Goal: Find specific page/section: Find specific page/section

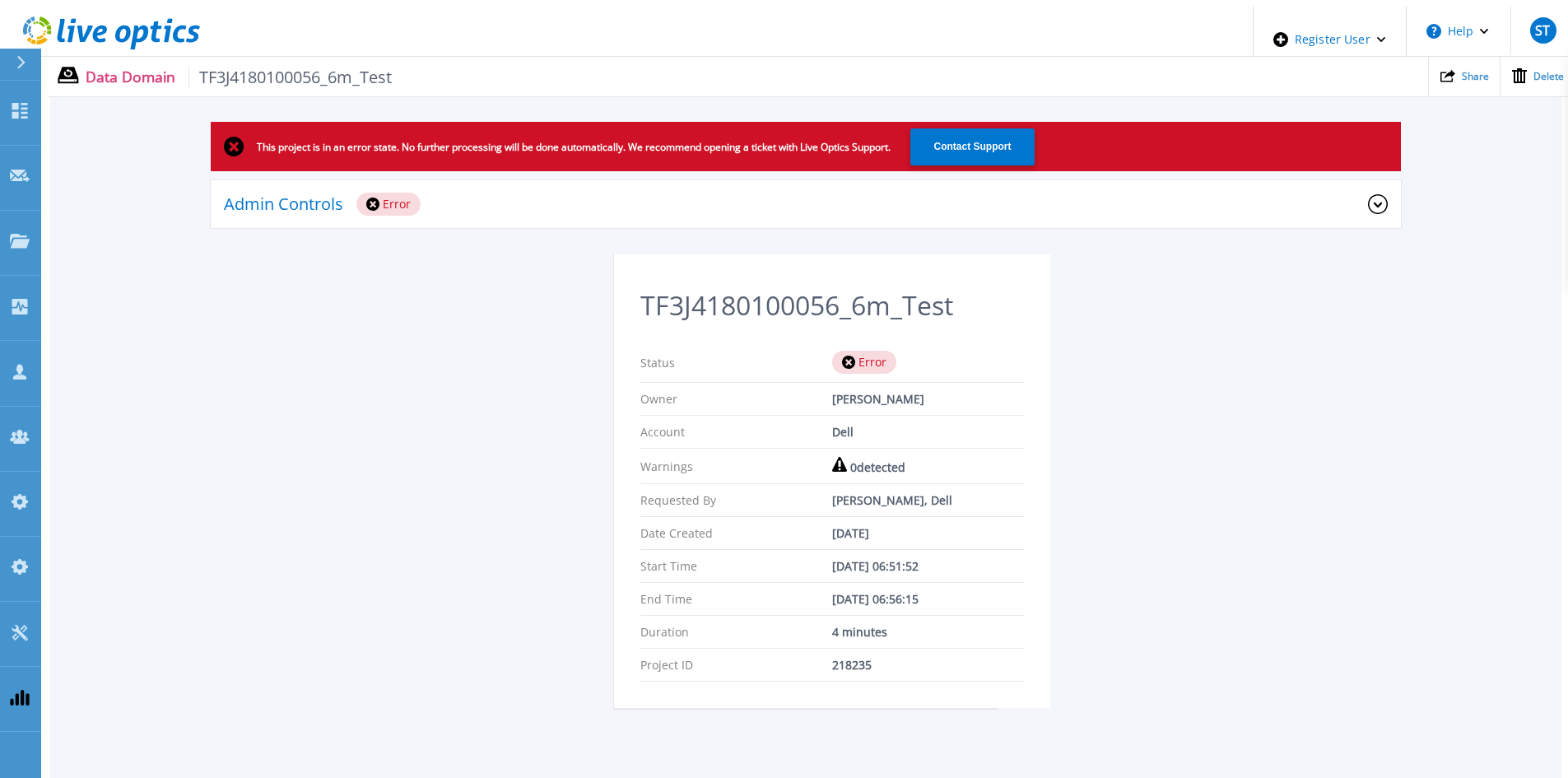
click at [1228, 193] on div "Admin Controls Error" at bounding box center [795, 204] width 1144 height 23
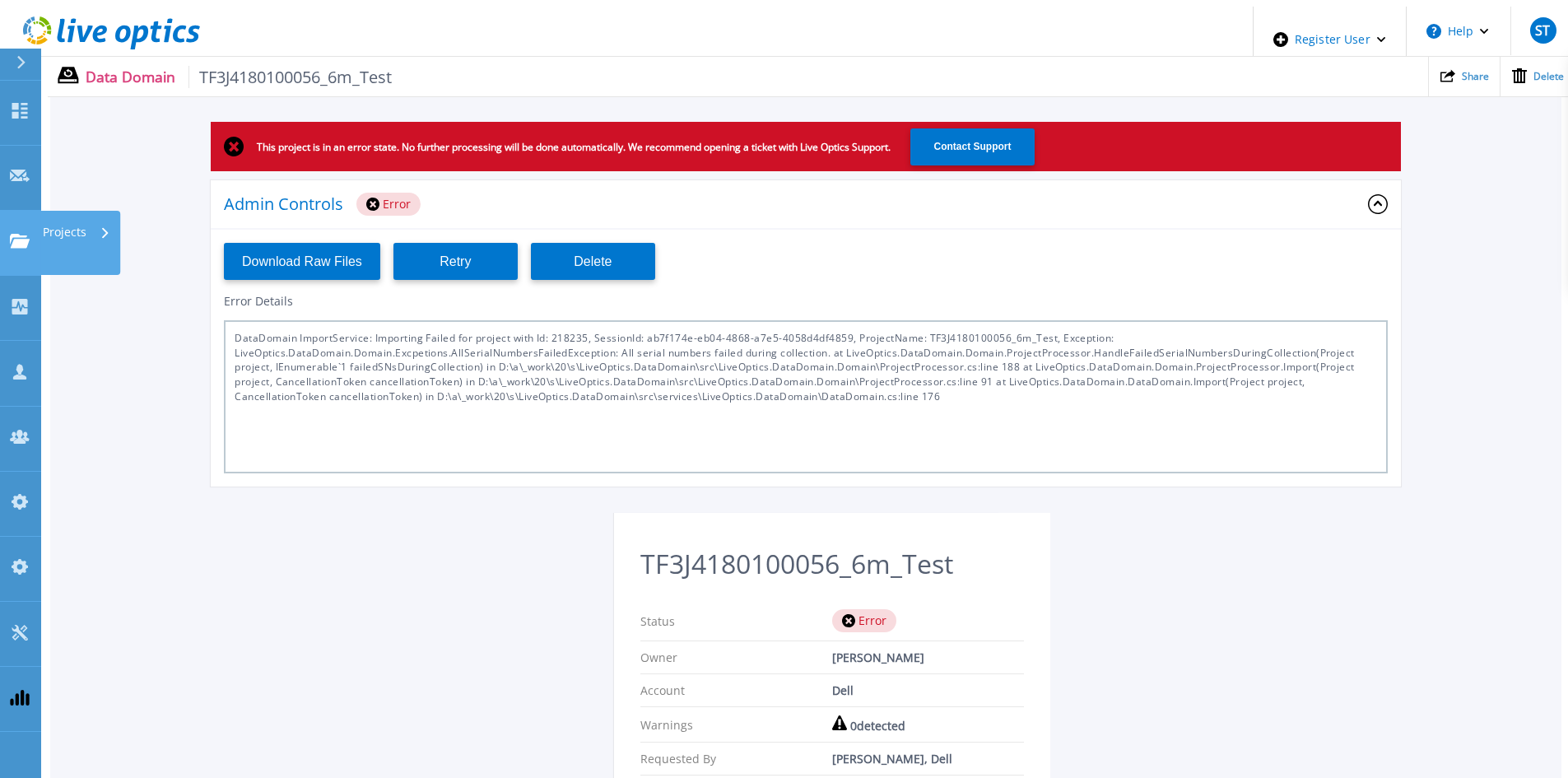
click at [18, 234] on icon at bounding box center [20, 240] width 20 height 14
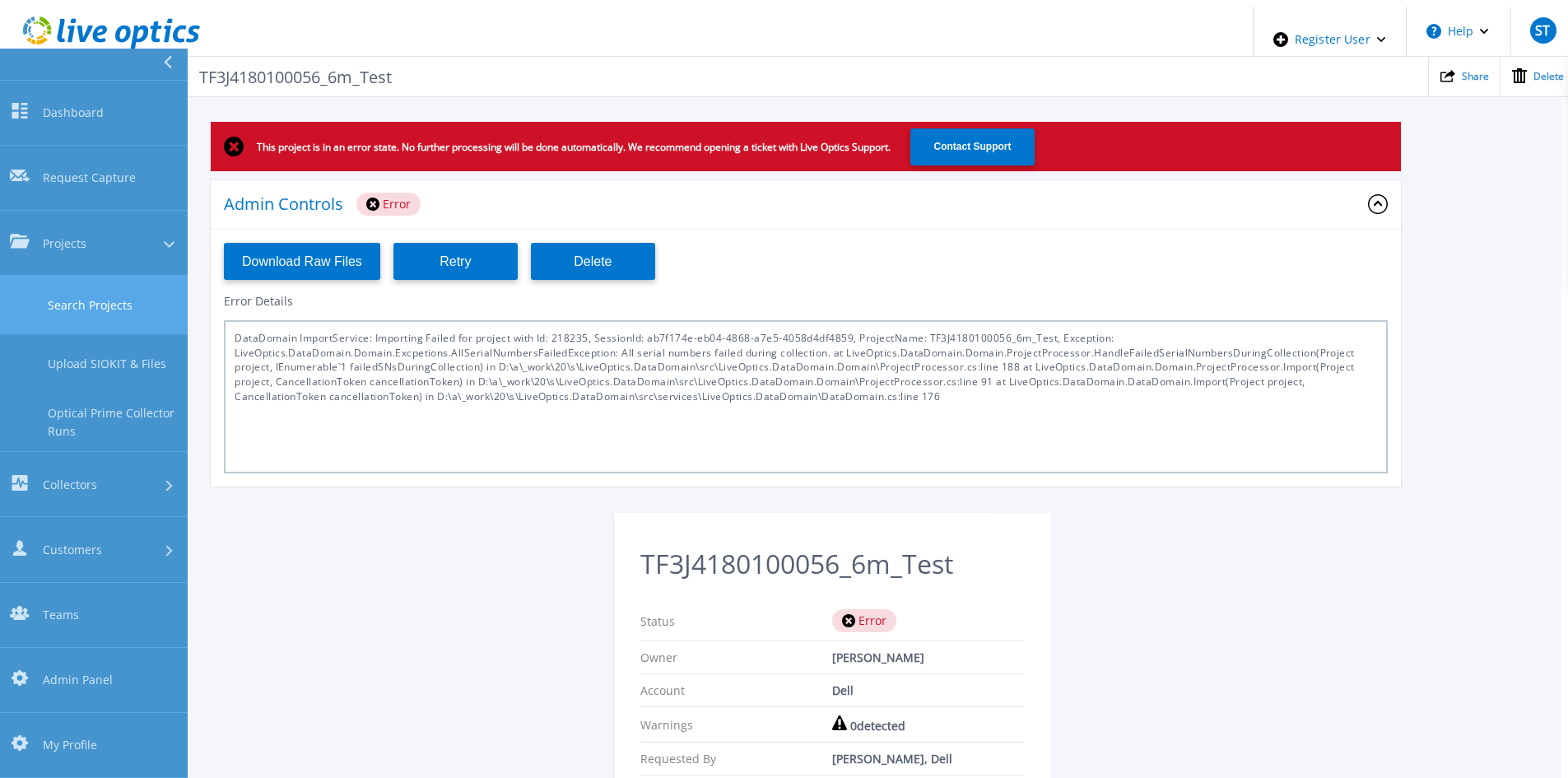
click at [63, 276] on link "Search Projects" at bounding box center [93, 305] width 187 height 58
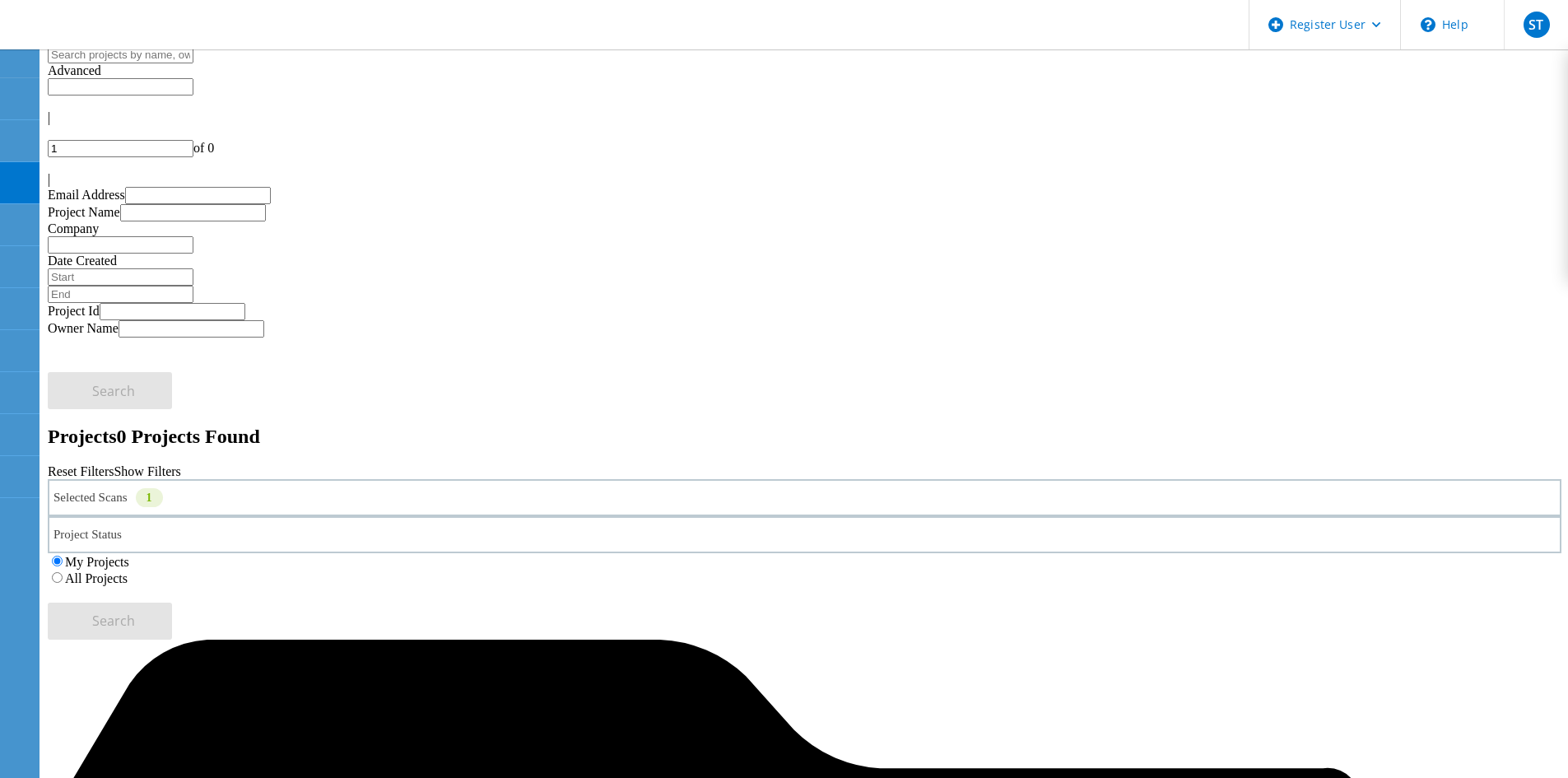
click at [284, 478] on div "Selected Scans 1" at bounding box center [804, 497] width 1513 height 37
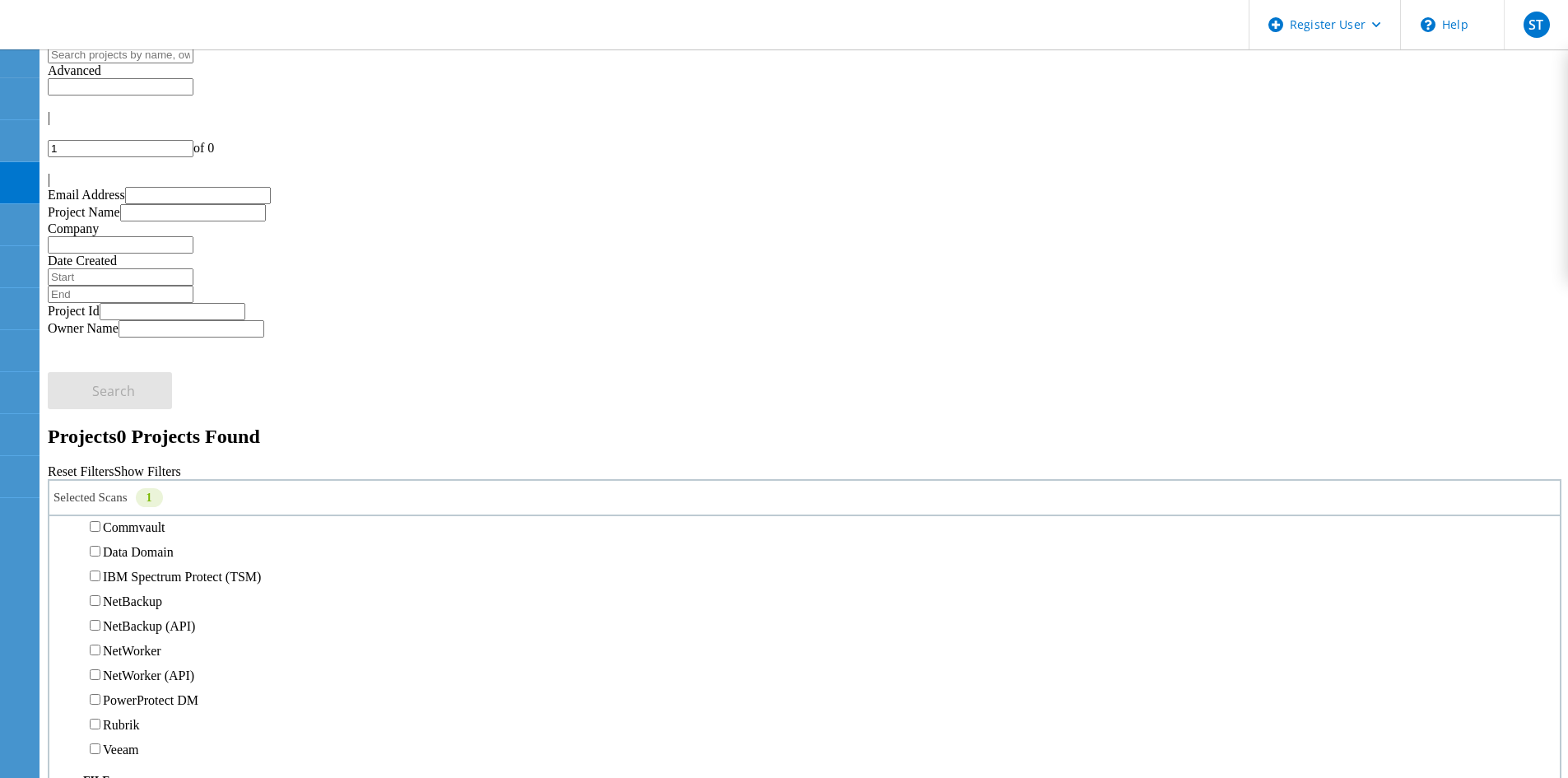
click at [132, 337] on label "3PAR" at bounding box center [119, 343] width 31 height 14
click at [100, 338] on input "3PAR" at bounding box center [95, 343] width 11 height 11
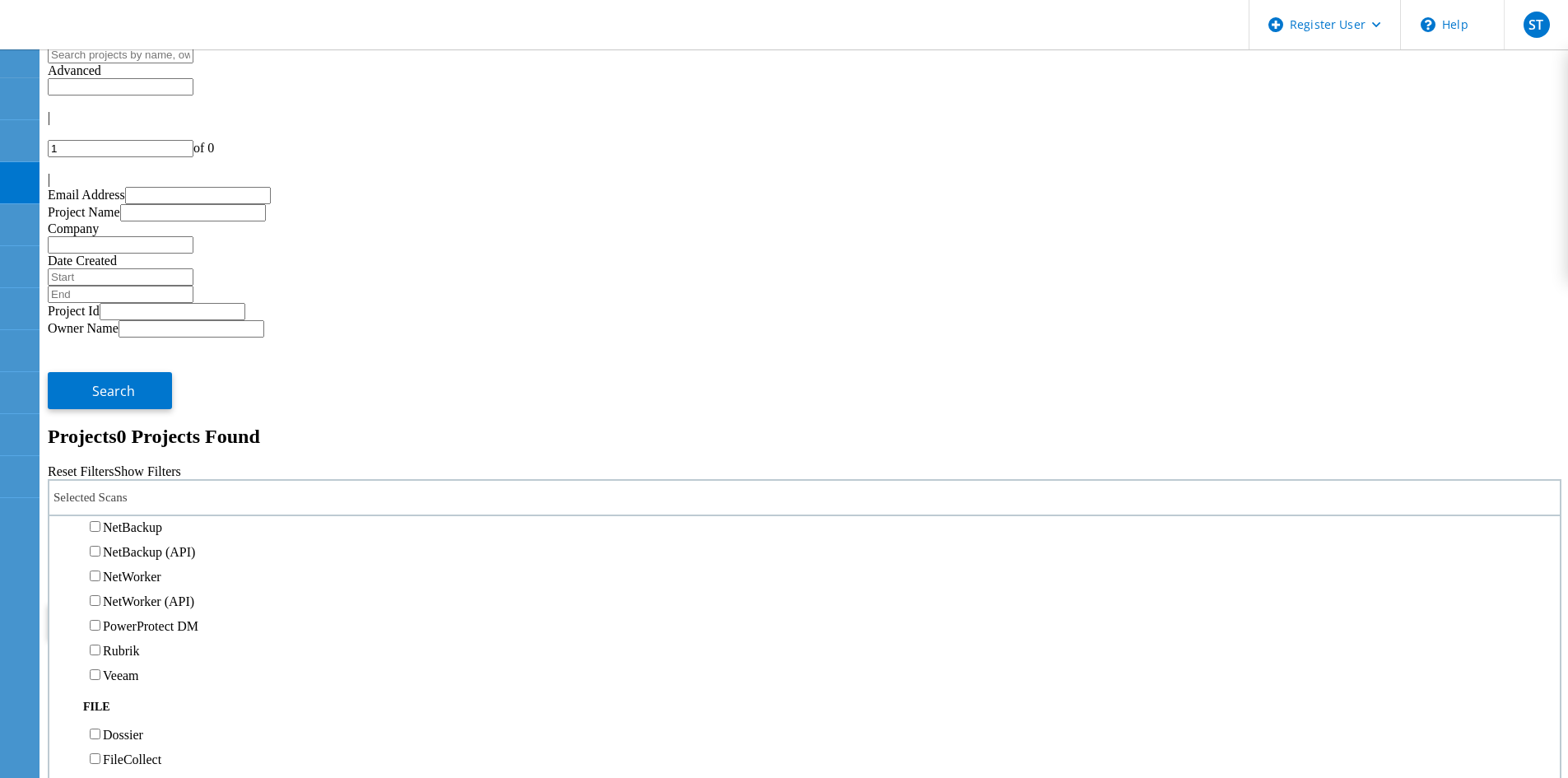
scroll to position [900, 0]
click at [132, 470] on label "Data Domain" at bounding box center [139, 477] width 71 height 14
click at [100, 471] on input "Data Domain" at bounding box center [95, 477] width 11 height 11
click at [128, 571] on label "All Projects" at bounding box center [96, 577] width 62 height 14
click at [62, 572] on input "All Projects" at bounding box center [58, 577] width 11 height 11
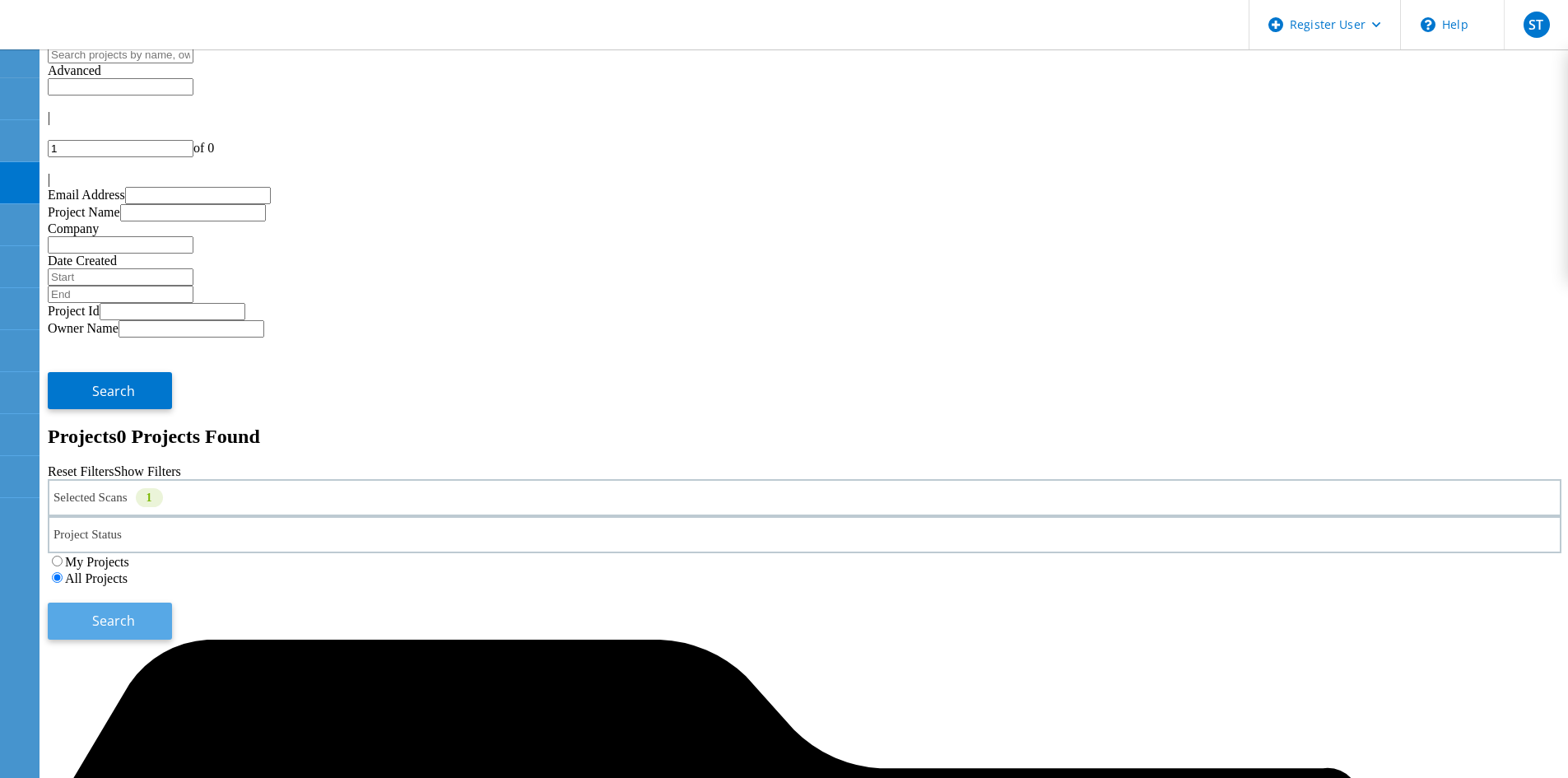
click at [135, 612] on span "Search" at bounding box center [113, 621] width 43 height 18
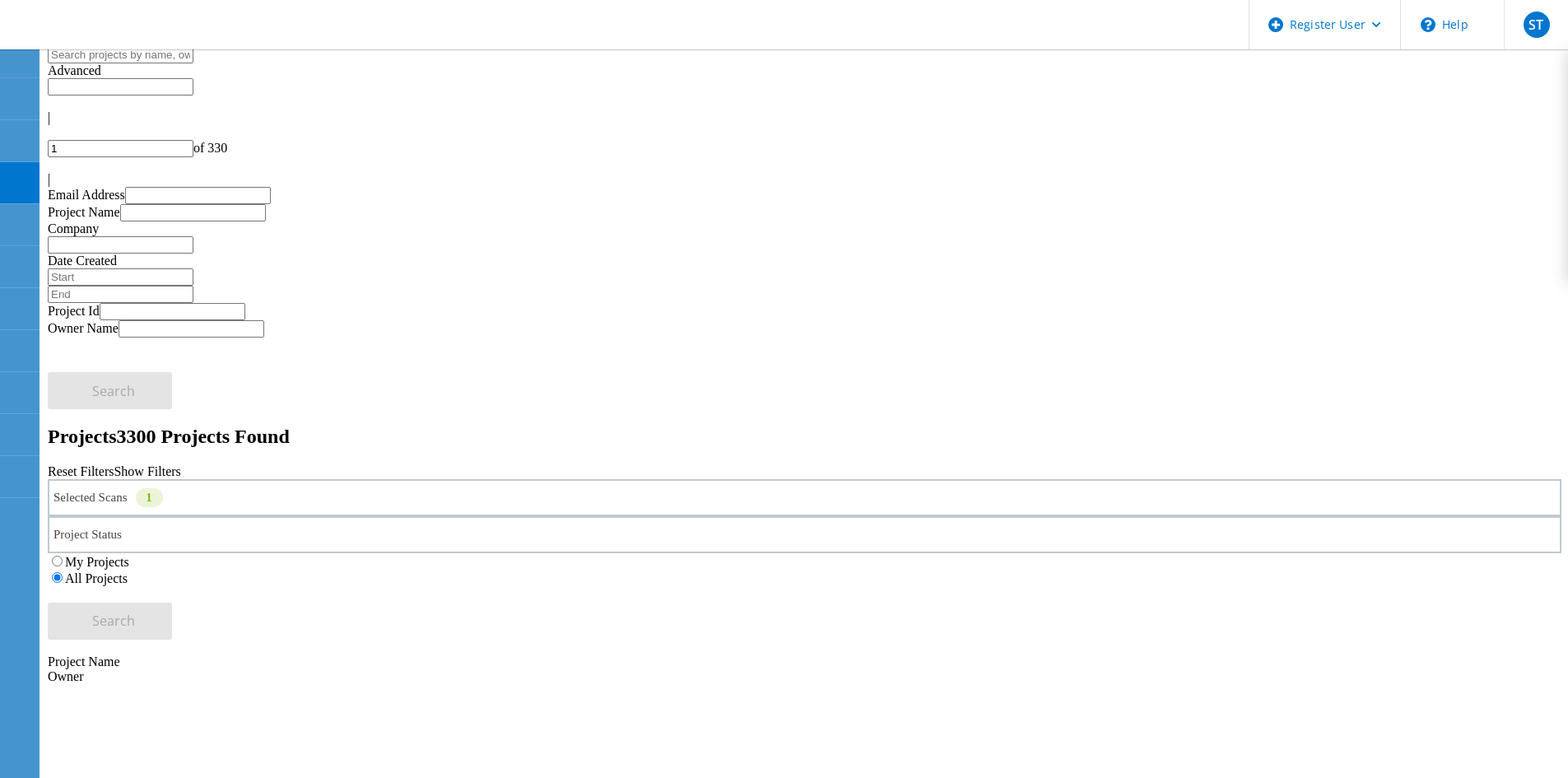
click at [194, 79] on input "text" at bounding box center [121, 87] width 146 height 17
type input "Show 40 Projects"
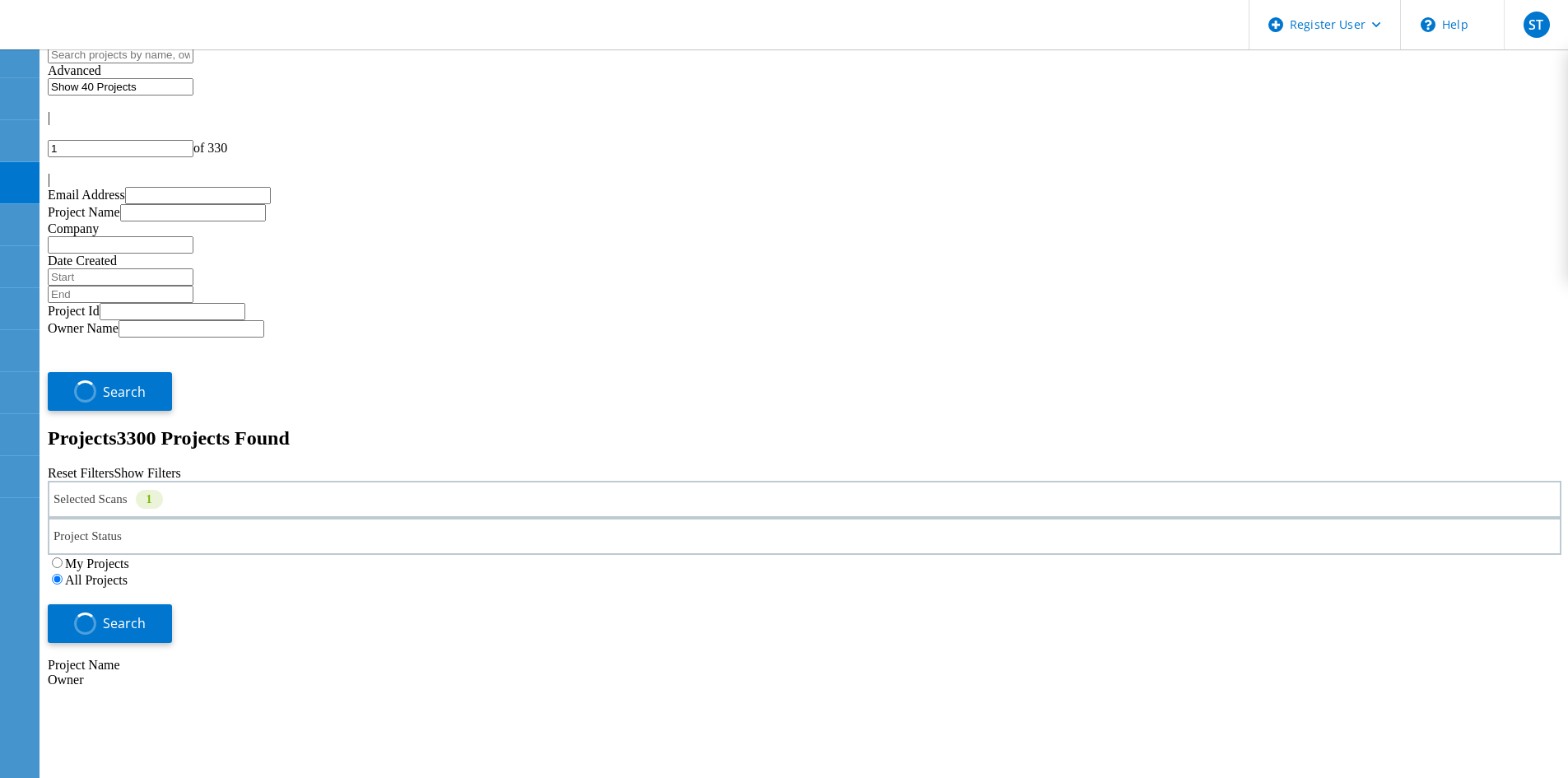
click at [64, 83] on icon at bounding box center [56, 83] width 16 height 16
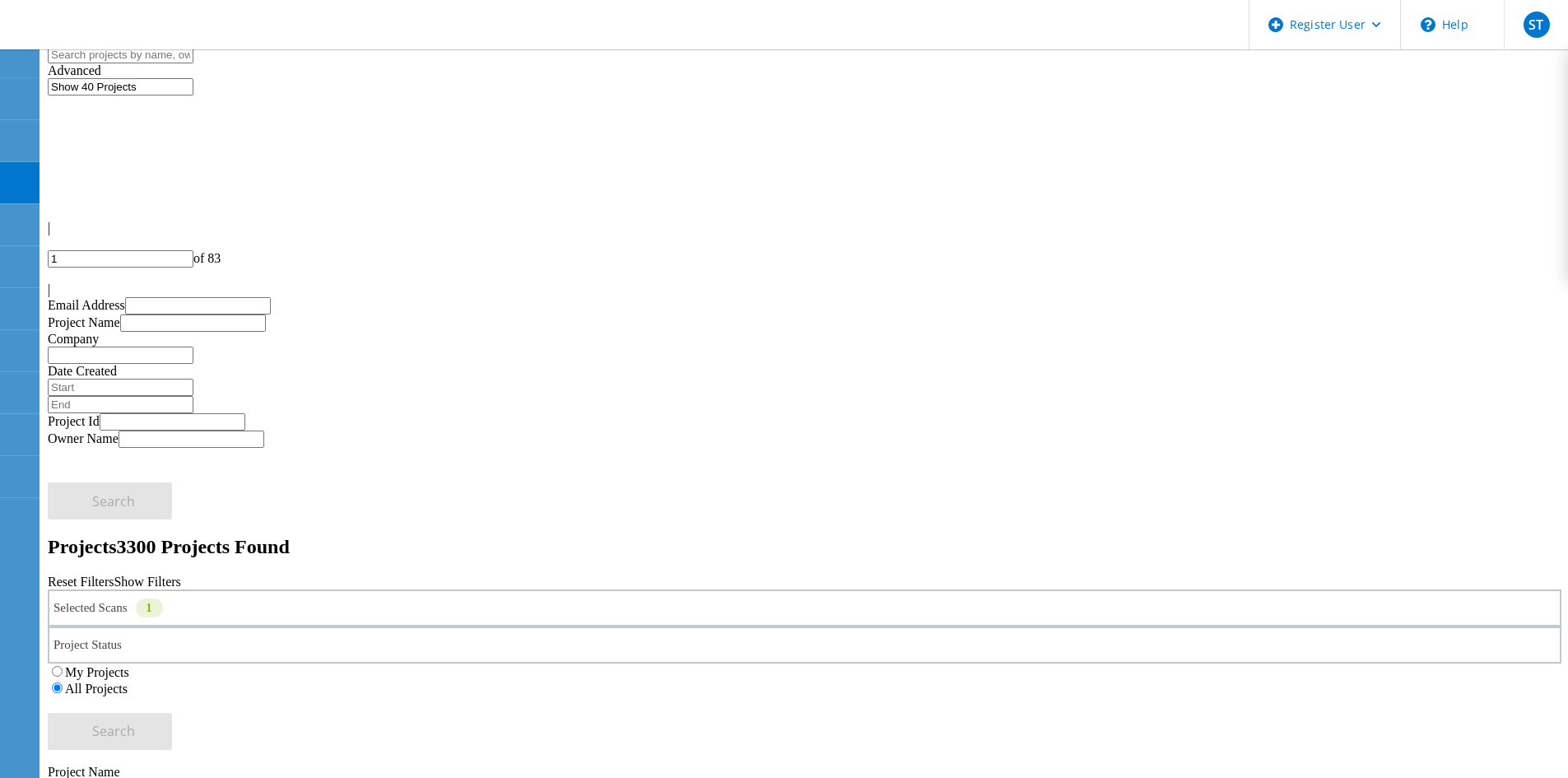
click at [1347, 395] on div at bounding box center [804, 395] width 1513 height 0
type input "[DATE]"
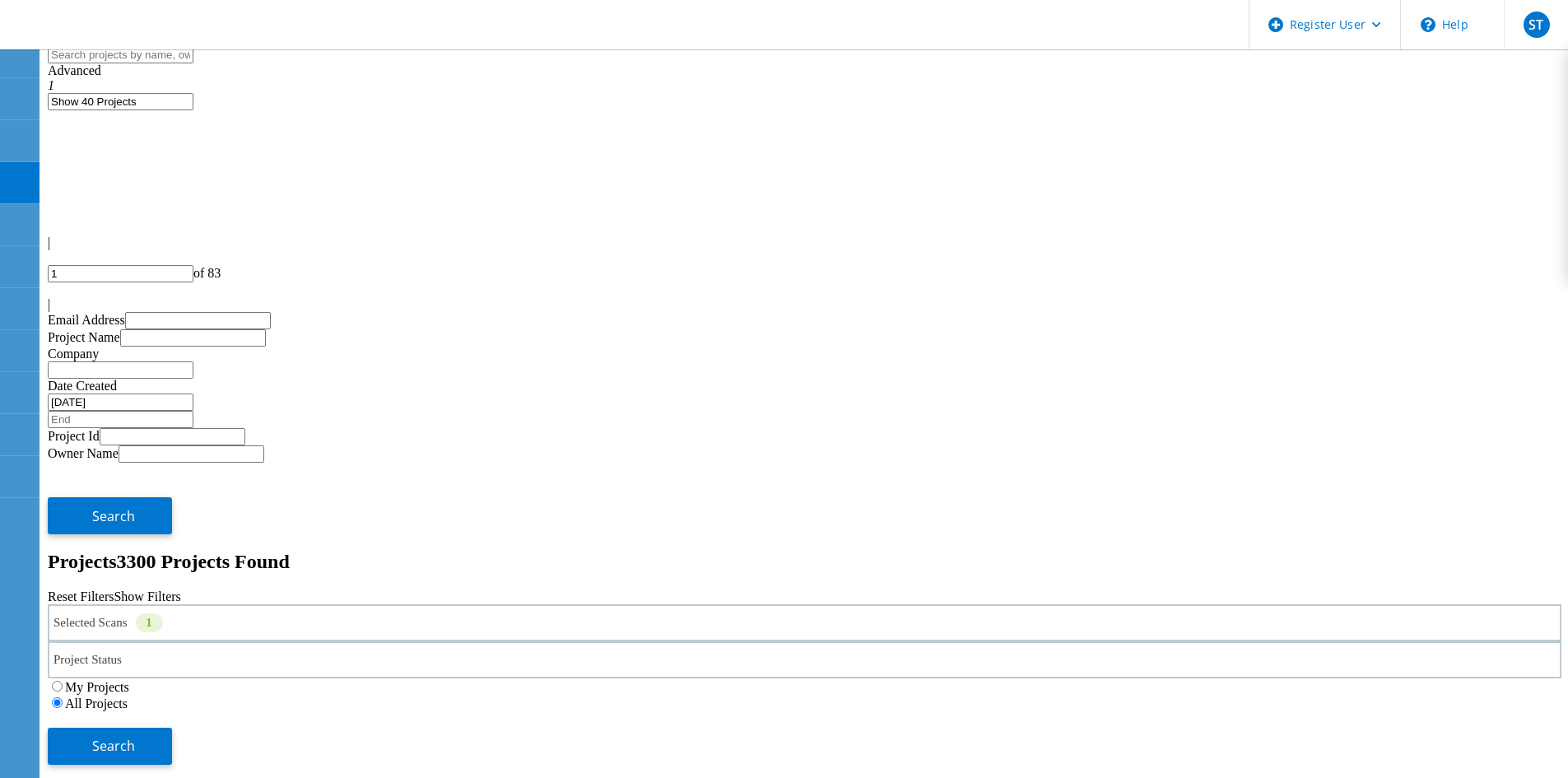
click at [1127, 462] on div at bounding box center [804, 469] width 1513 height 15
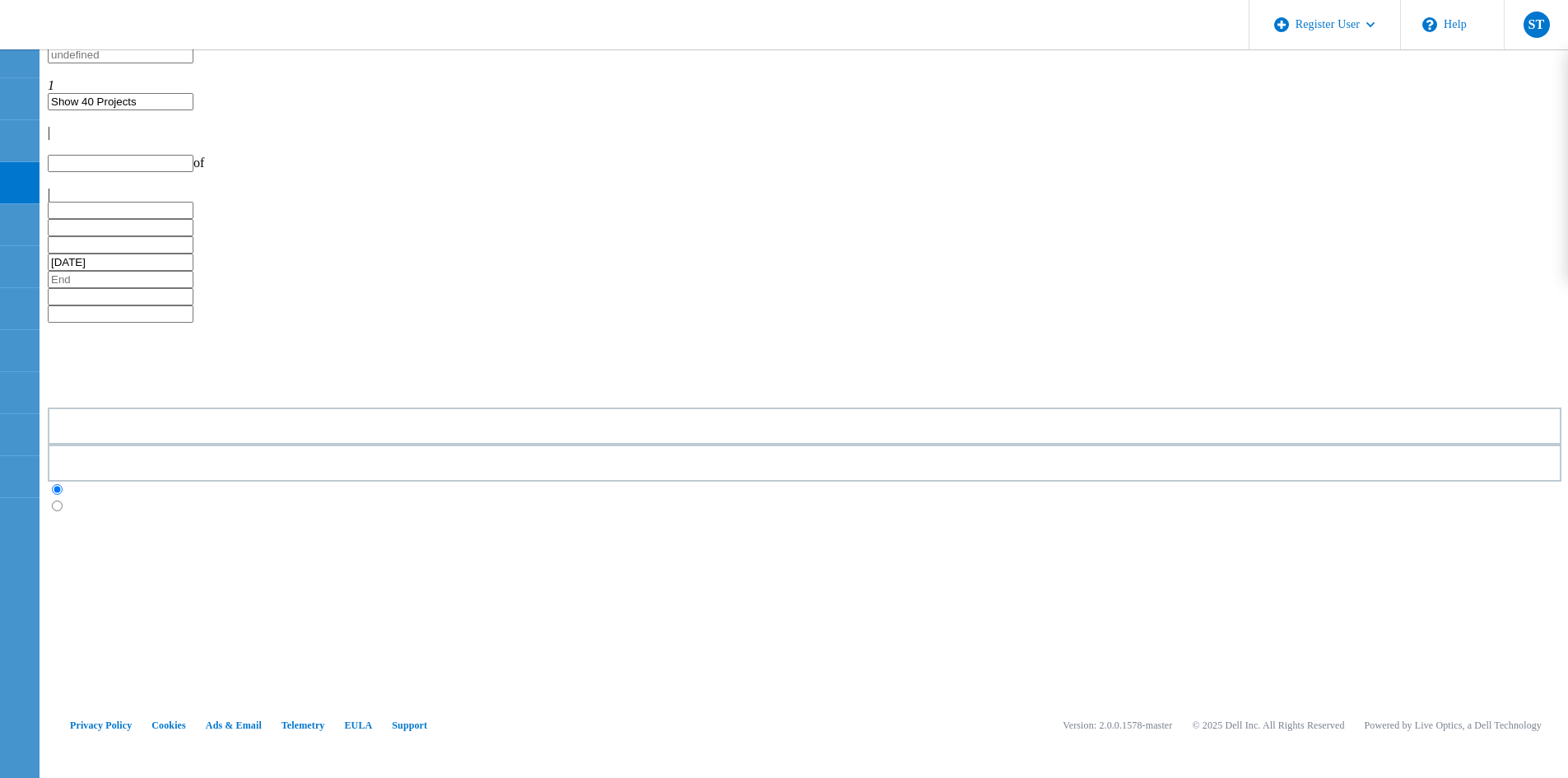
type input "1"
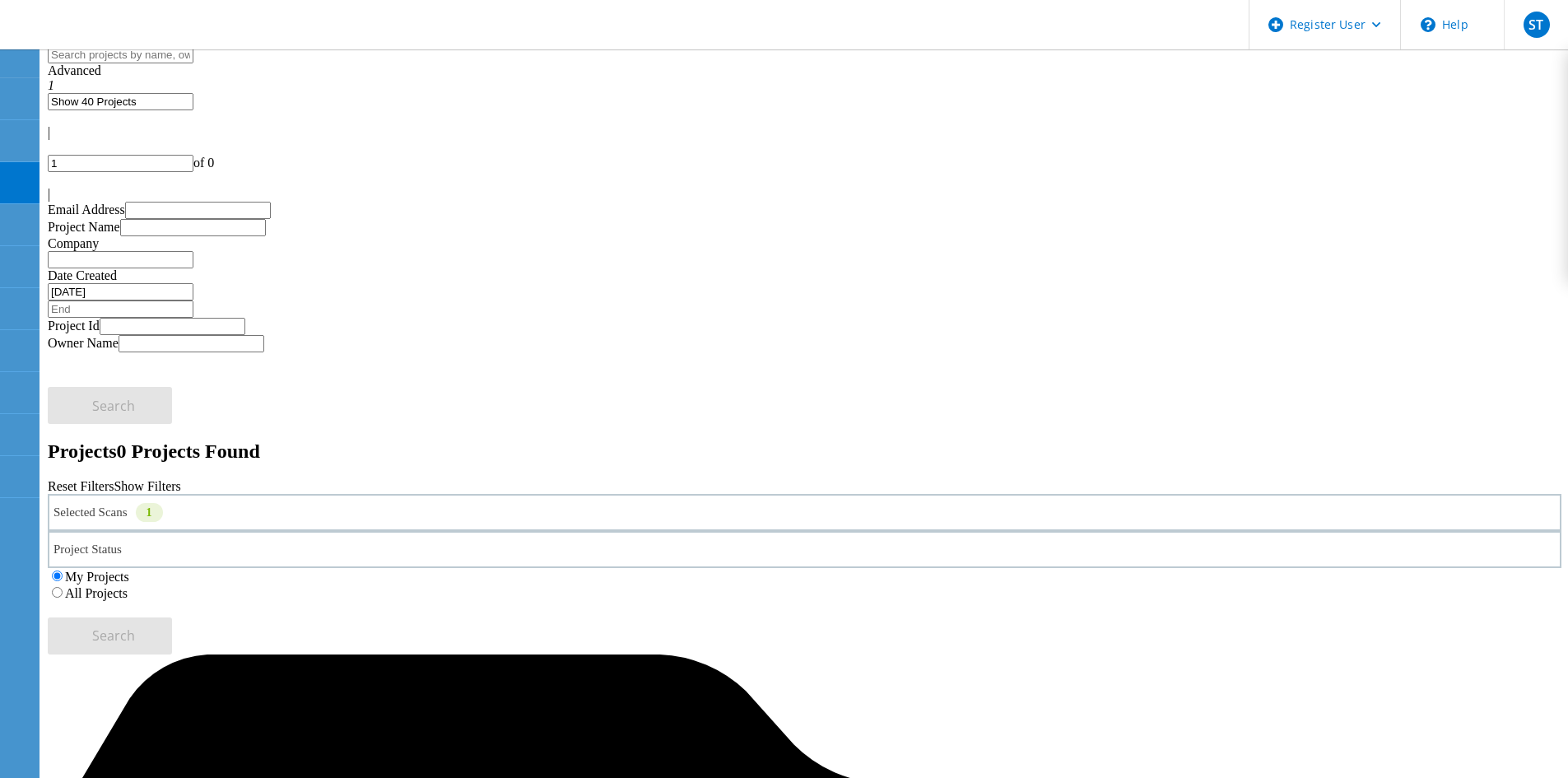
click at [194, 93] on input "Show 40 Projects" at bounding box center [121, 101] width 146 height 17
click at [1137, 93] on div "Advanced 1" at bounding box center [804, 78] width 1513 height 29
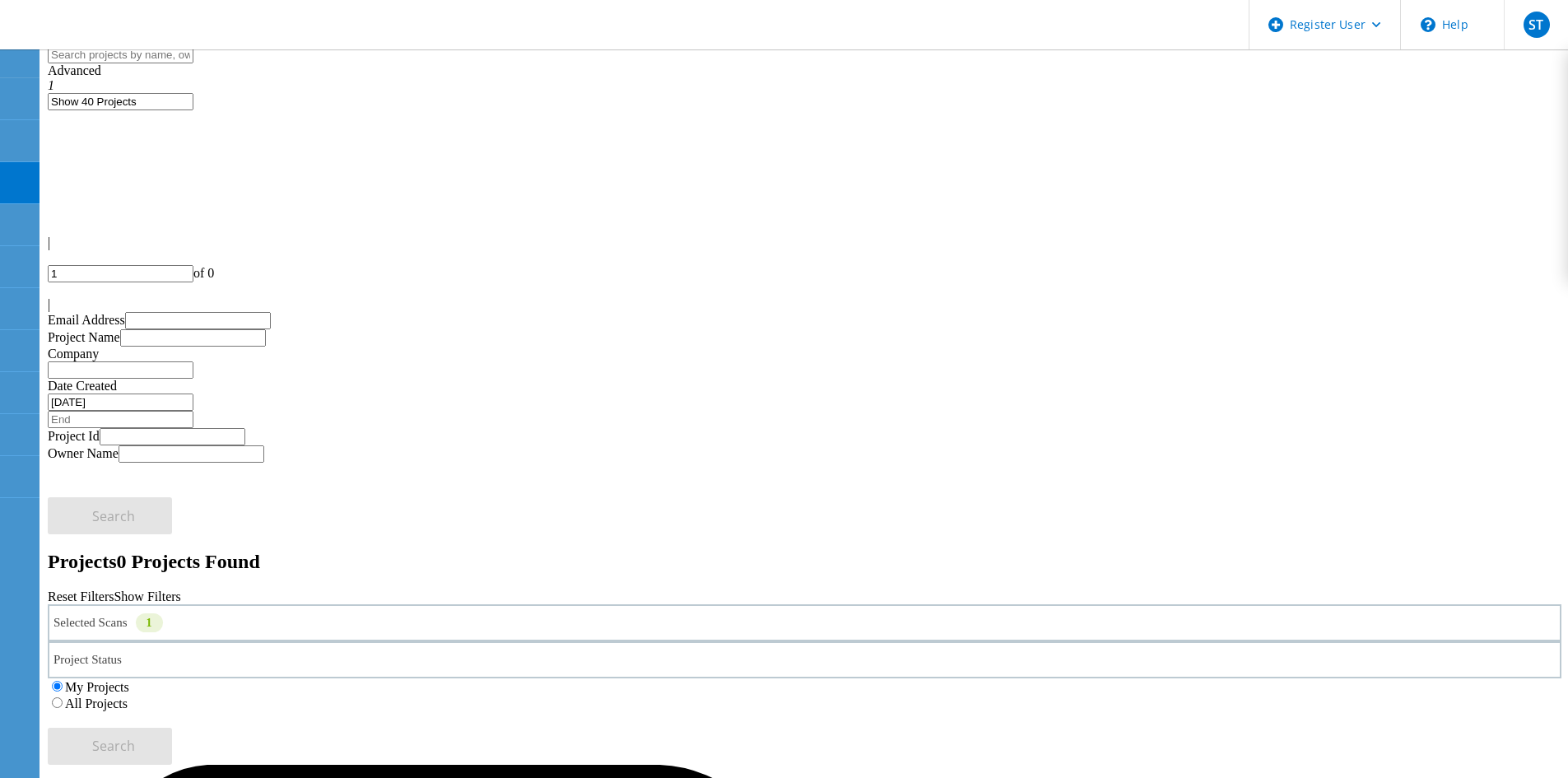
click at [47, 75] on icon at bounding box center [47, 75] width 0 height 0
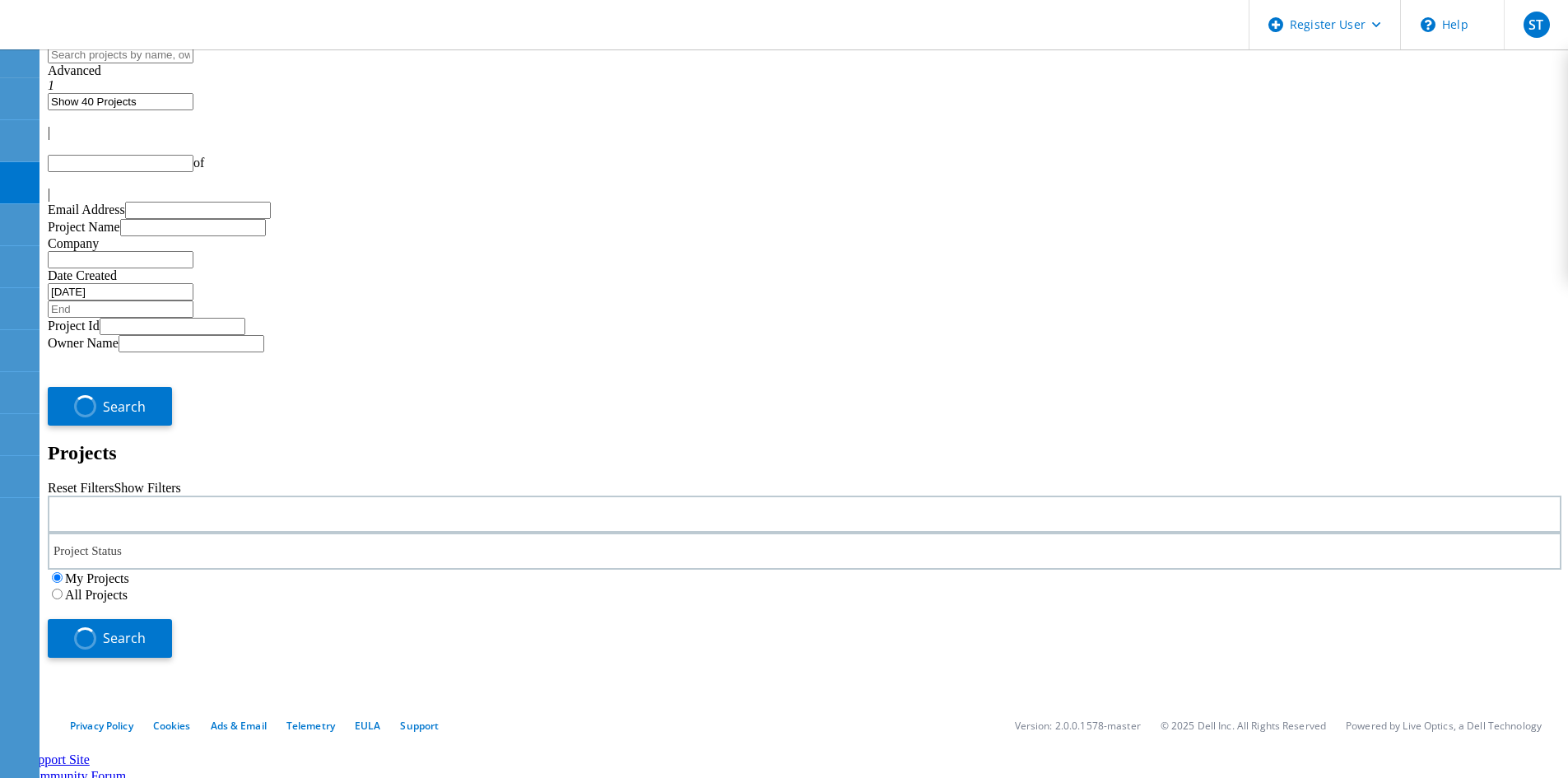
type input "1"
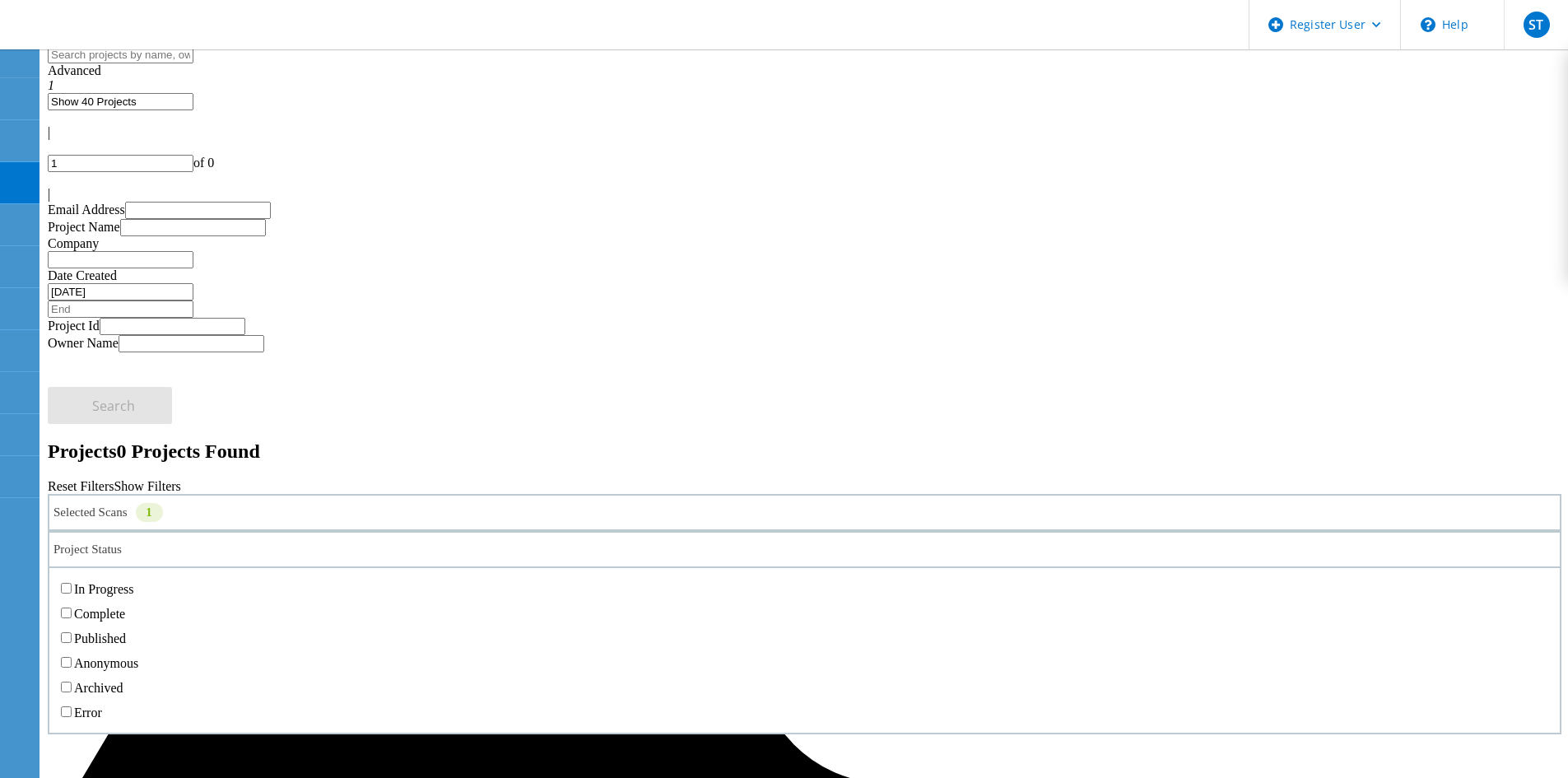
click at [550, 531] on div "Project Status" at bounding box center [804, 549] width 1513 height 37
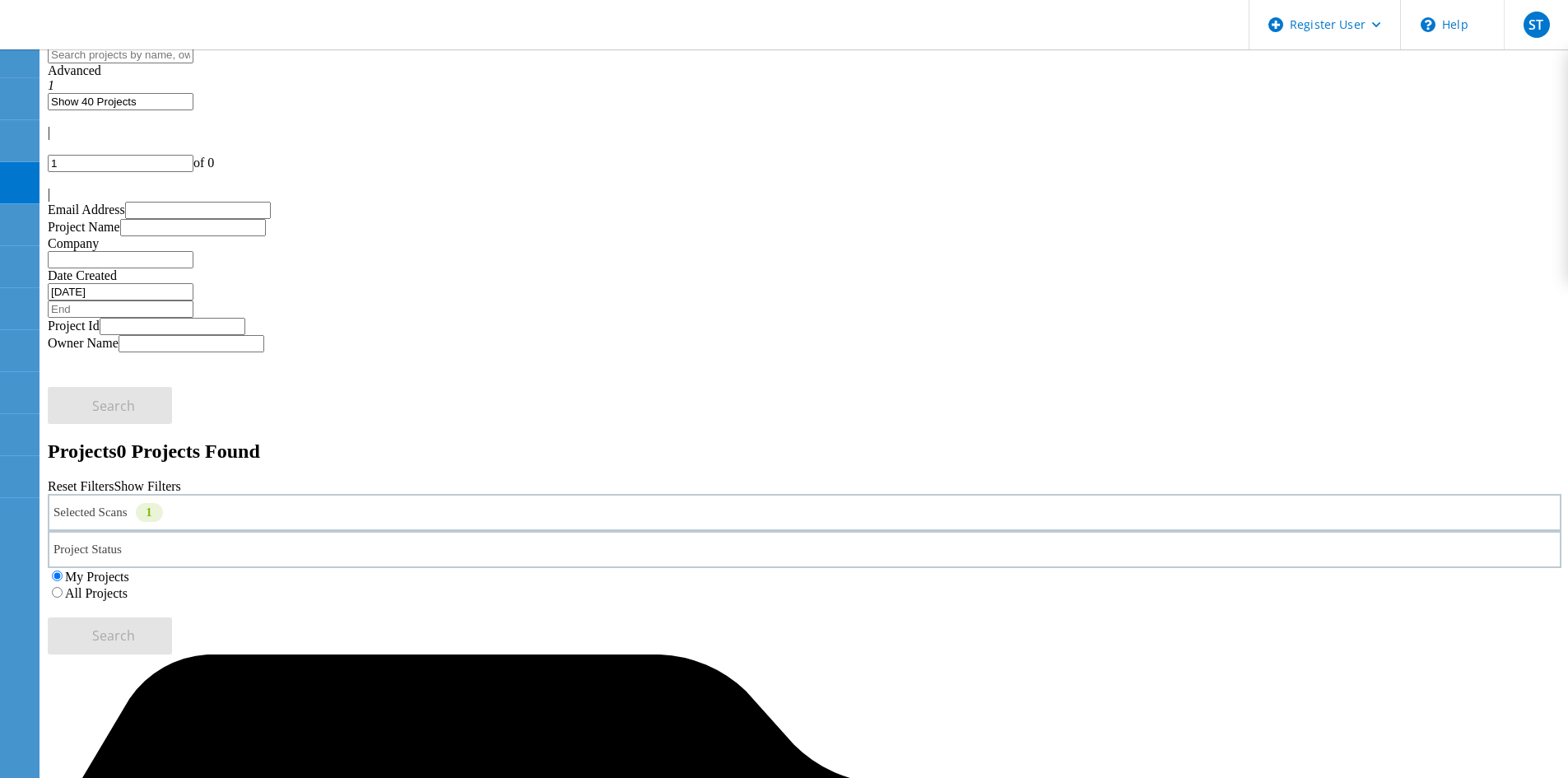
click at [430, 494] on div "Selected Scans 1" at bounding box center [804, 512] width 1513 height 37
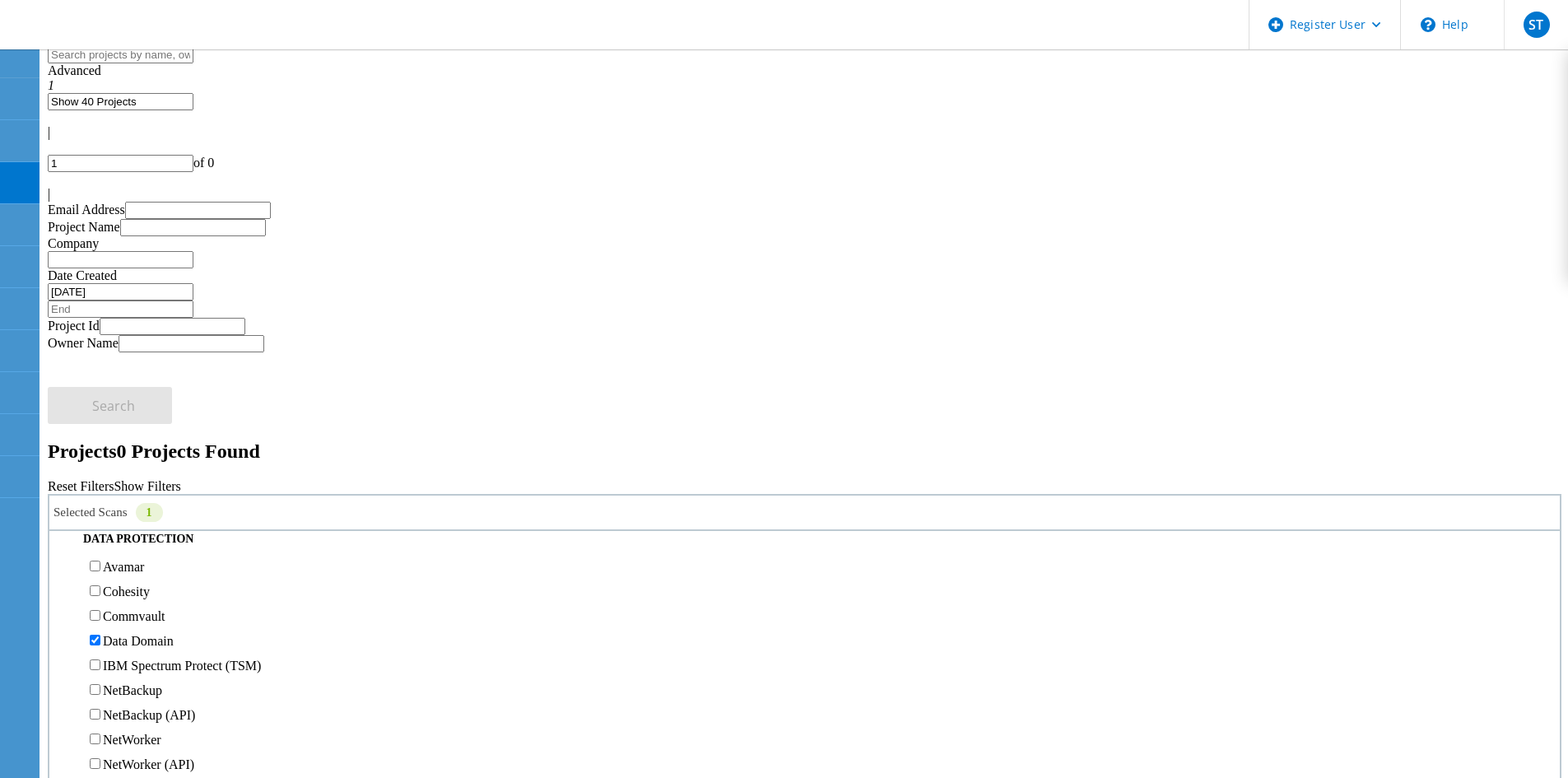
scroll to position [823, 0]
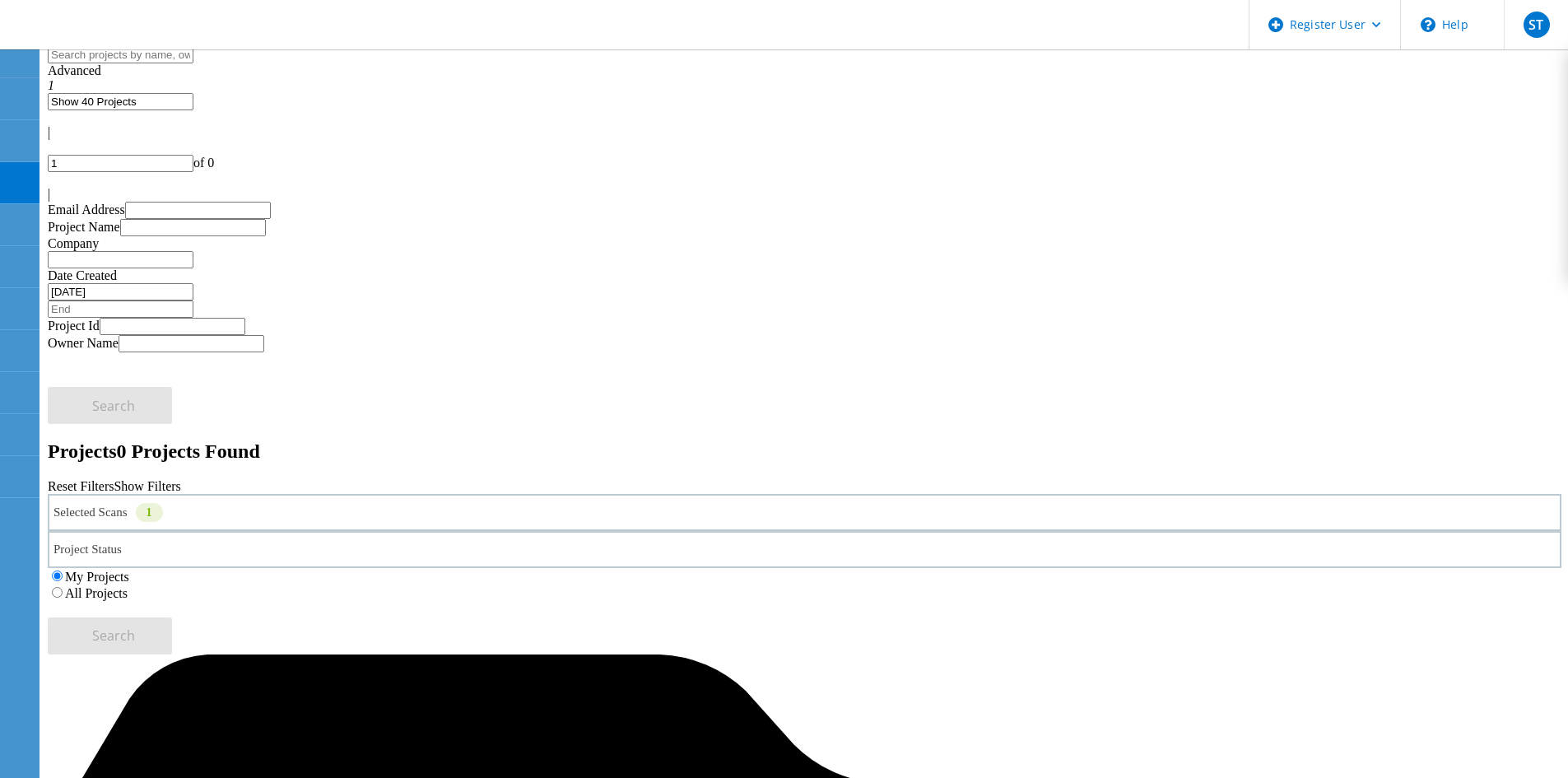
click at [128, 586] on label "All Projects" at bounding box center [96, 593] width 62 height 14
click at [62, 587] on input "All Projects" at bounding box center [58, 593] width 11 height 11
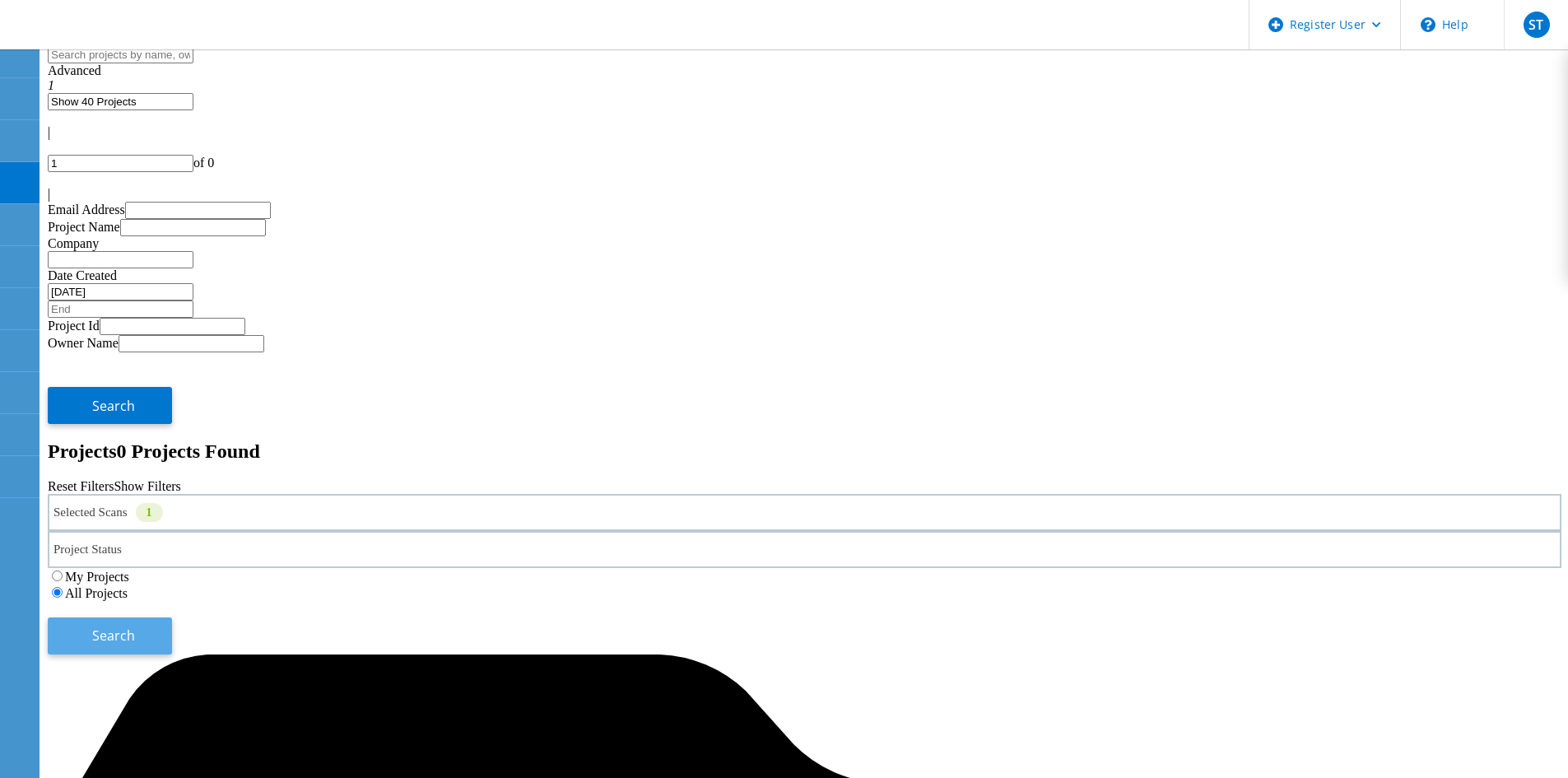
click at [172, 617] on button "Search" at bounding box center [110, 636] width 124 height 37
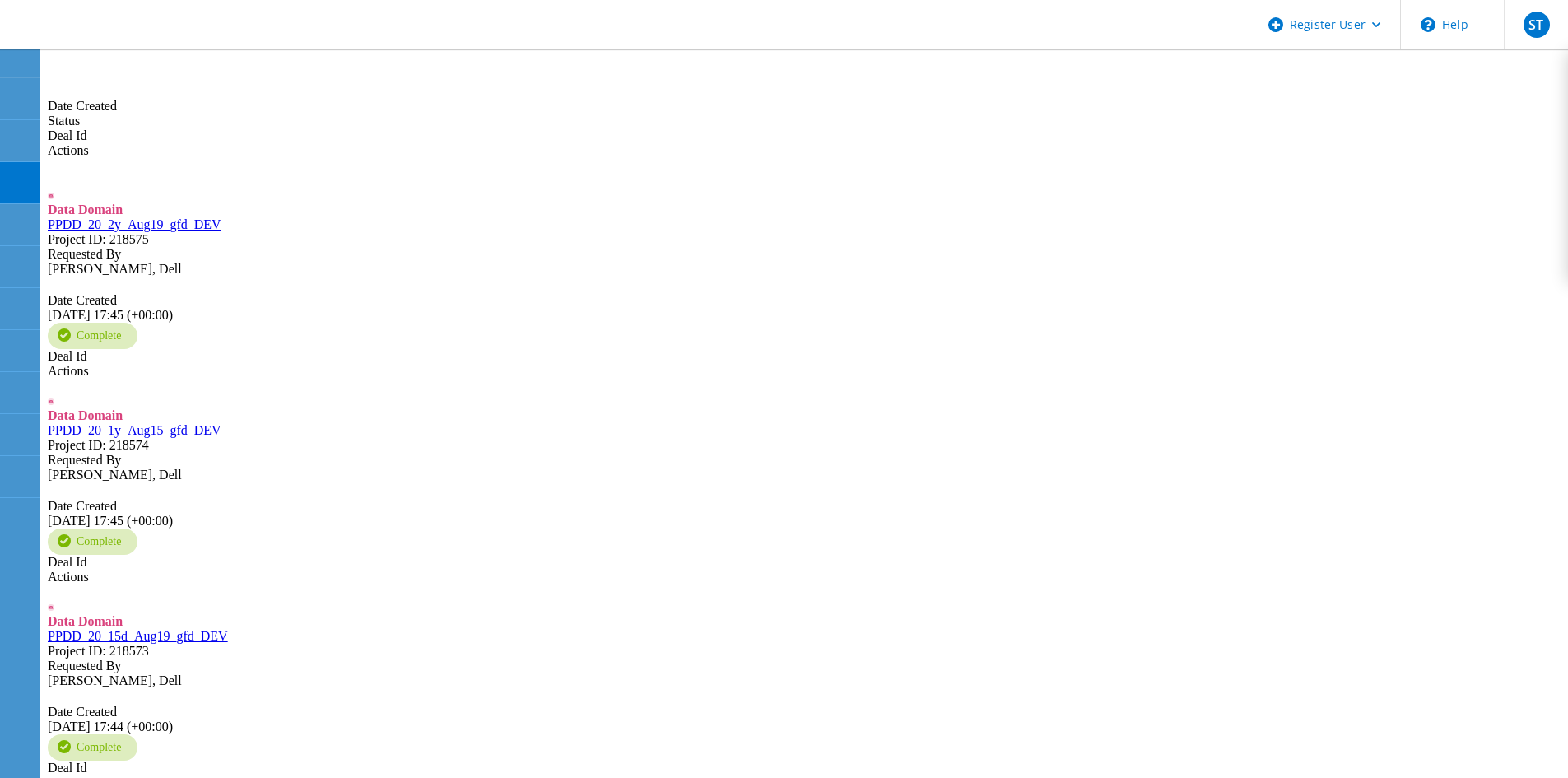
scroll to position [741, 0]
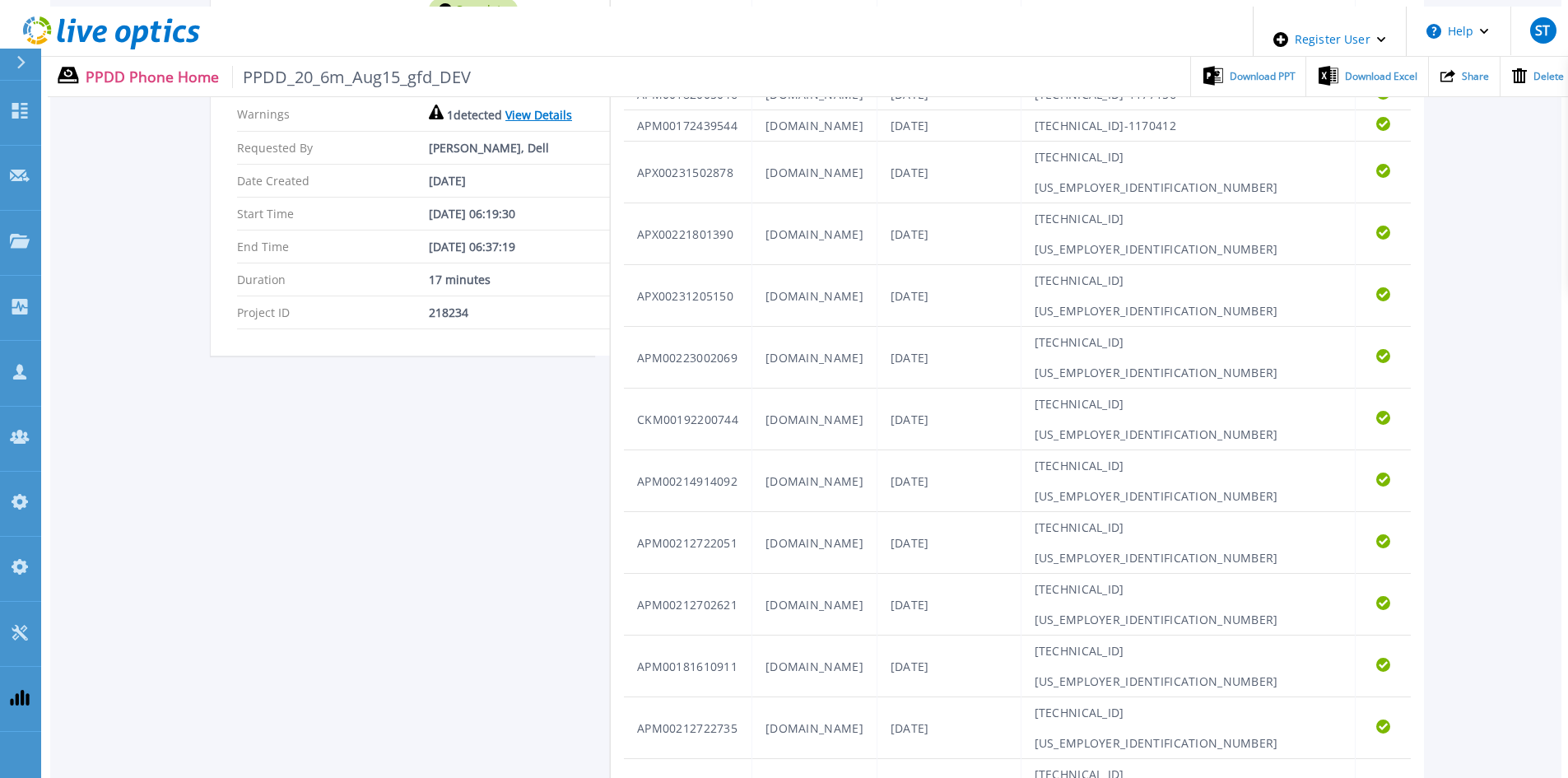
scroll to position [340, 0]
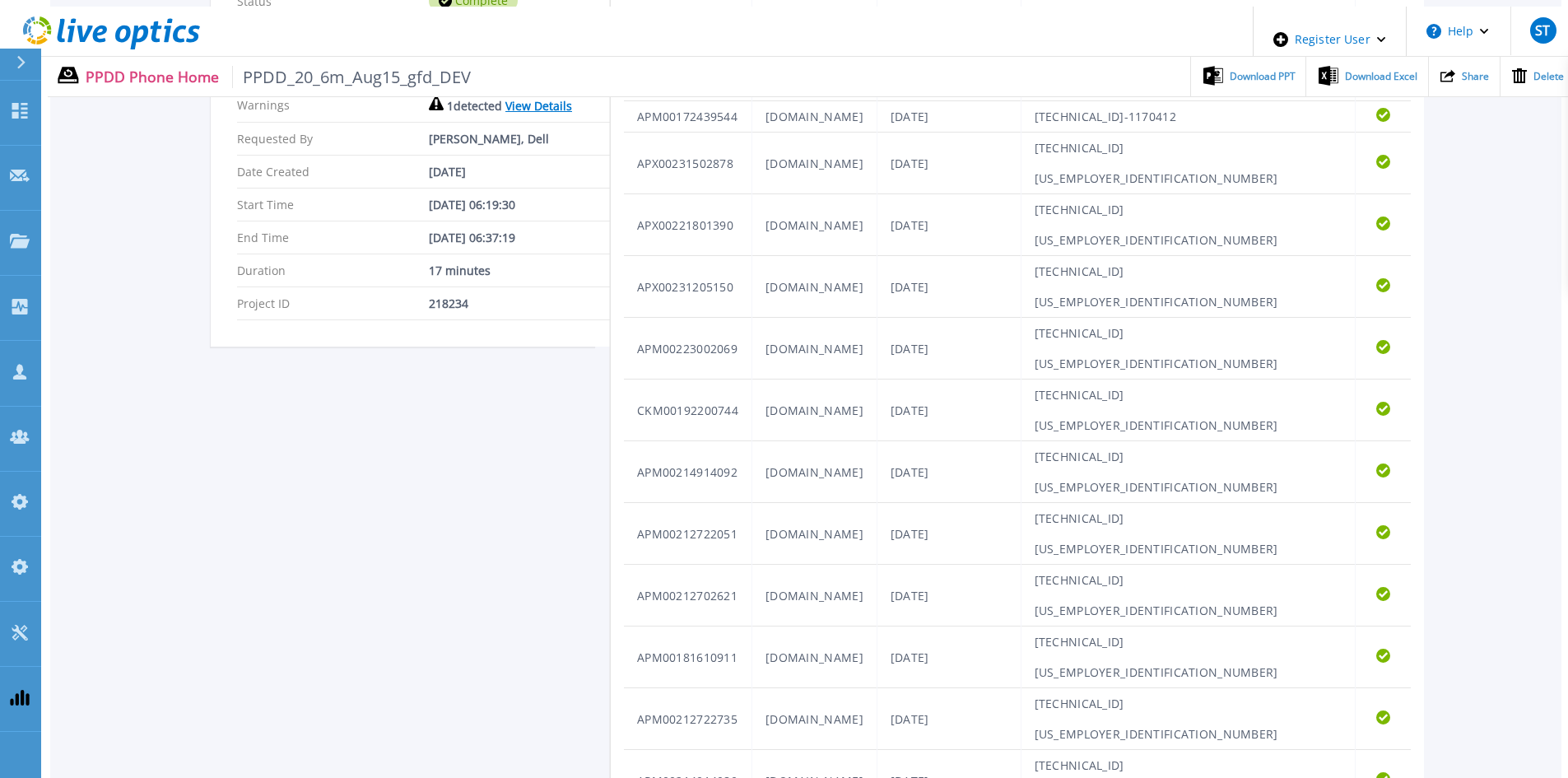
copy td "TF3J4180100056"
